Goal: Book appointment/travel/reservation

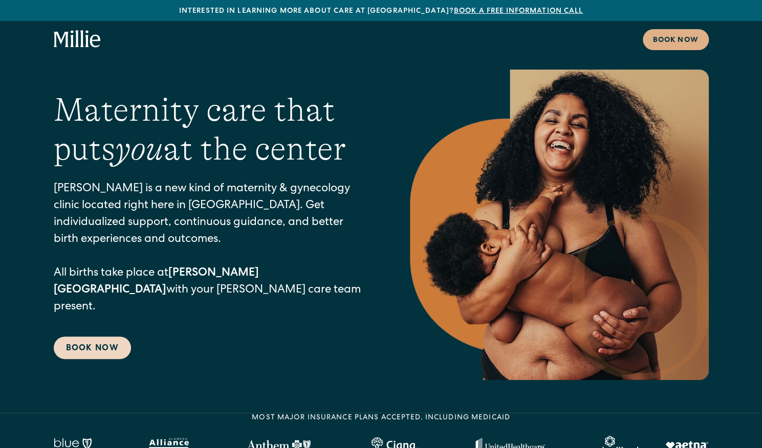
click at [102, 337] on link "Book Now" at bounding box center [92, 348] width 77 height 23
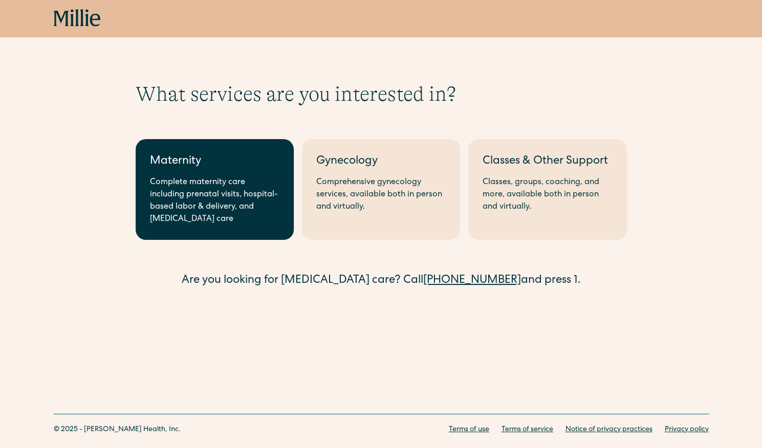
click at [222, 174] on link "Maternity Complete maternity care including prenatal visits, hospital-based lab…" at bounding box center [215, 189] width 158 height 101
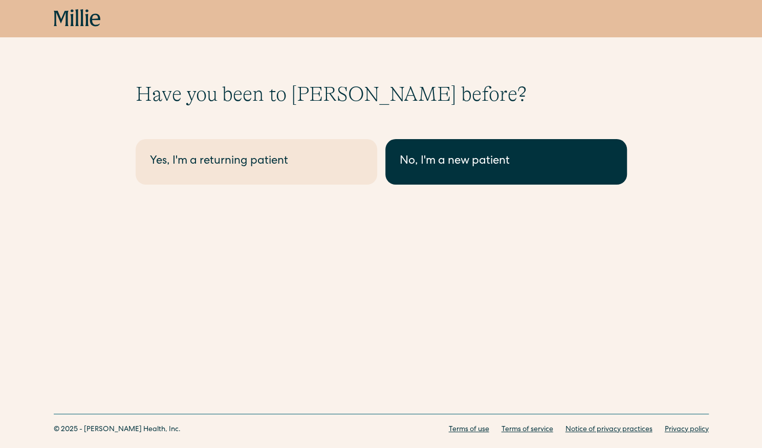
click at [417, 157] on div "No, I'm a new patient" at bounding box center [506, 162] width 213 height 17
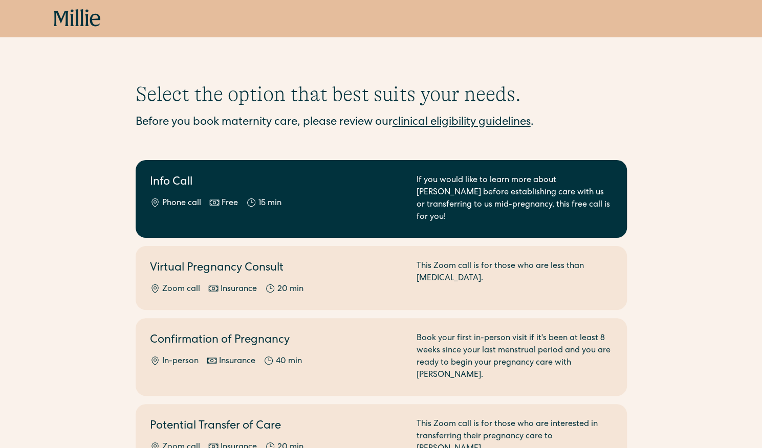
click at [300, 193] on div "Info Call Phone call Free 15 min" at bounding box center [277, 198] width 254 height 49
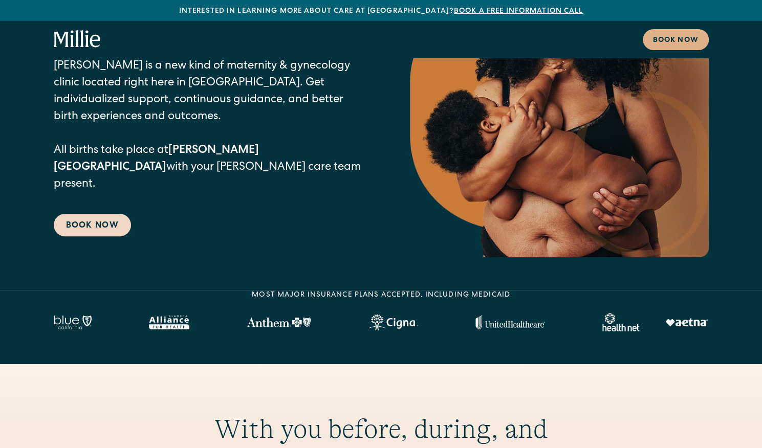
scroll to position [102, 0]
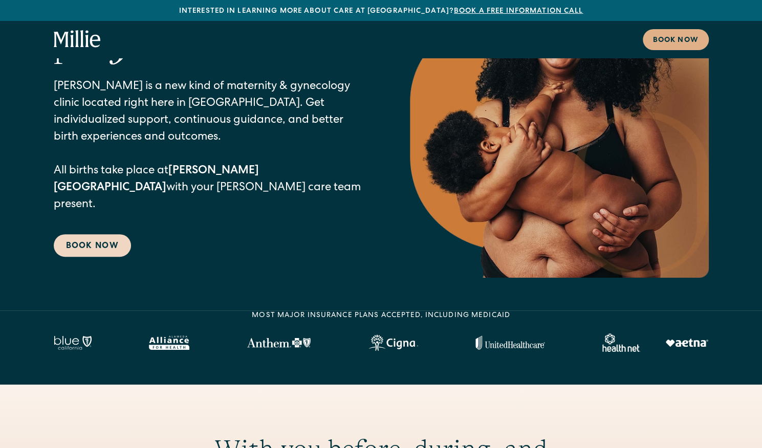
click at [84, 234] on link "Book Now" at bounding box center [92, 245] width 77 height 23
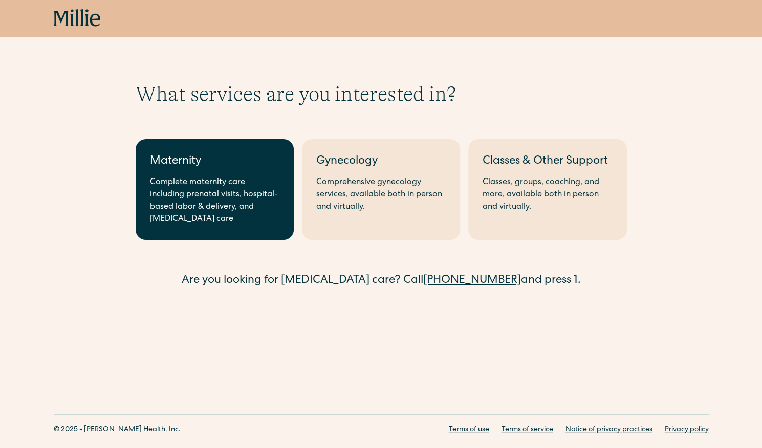
click at [206, 167] on div "Maternity" at bounding box center [214, 162] width 129 height 17
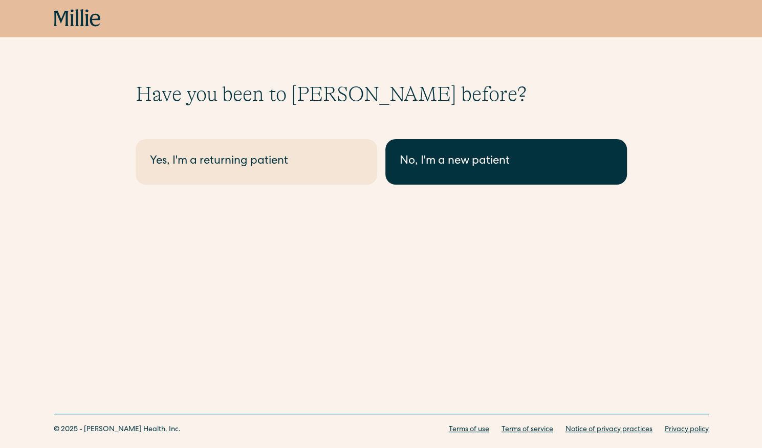
click at [429, 158] on div "No, I'm a new patient" at bounding box center [506, 162] width 213 height 17
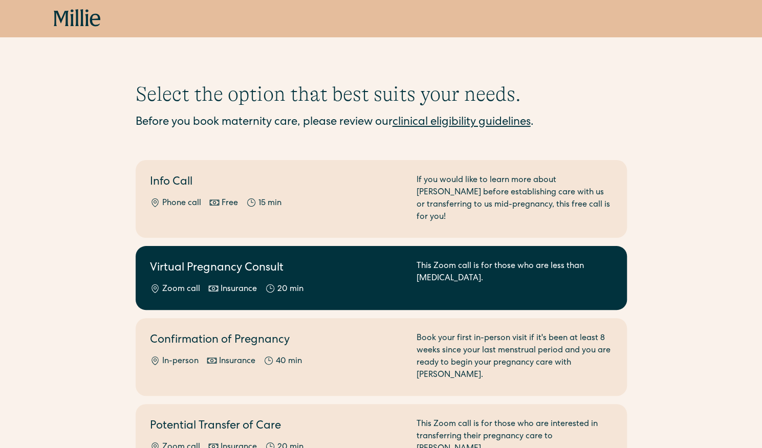
click at [348, 283] on div "Zoom call Insurance 20 min" at bounding box center [277, 289] width 254 height 12
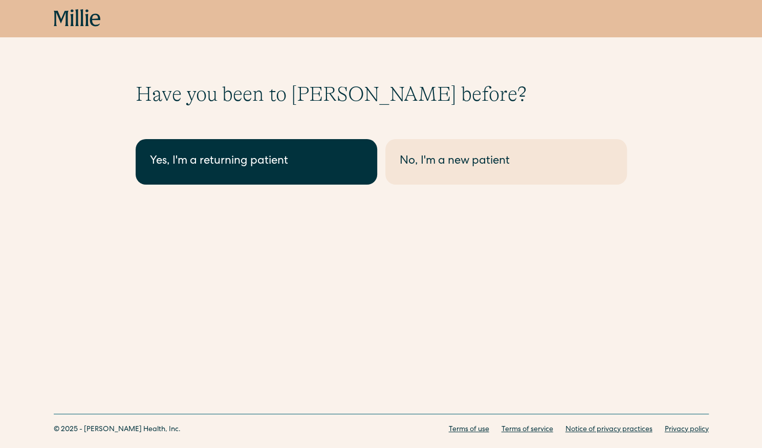
click at [255, 168] on div "Yes, I'm a returning patient" at bounding box center [256, 162] width 213 height 17
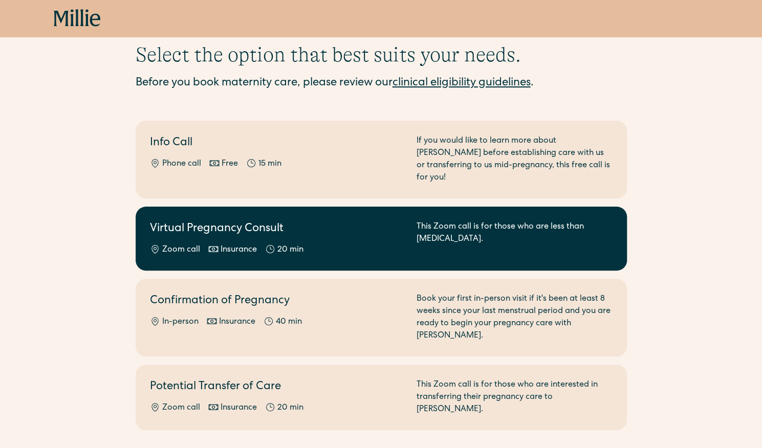
scroll to position [102, 0]
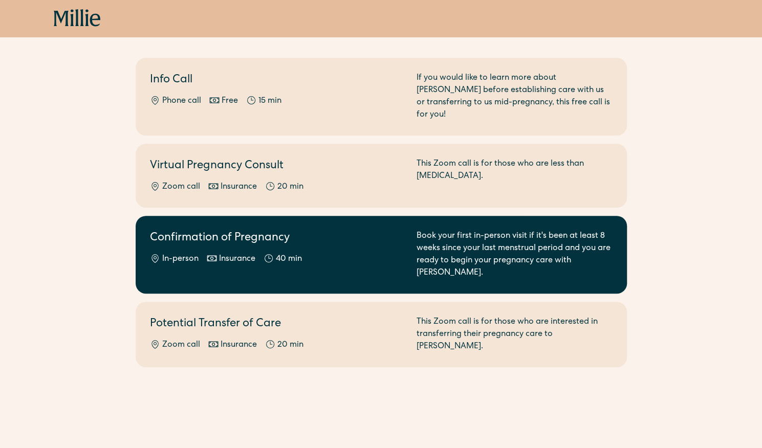
click at [279, 253] on div "40 min" at bounding box center [289, 259] width 26 height 12
